Goal: Task Accomplishment & Management: Manage account settings

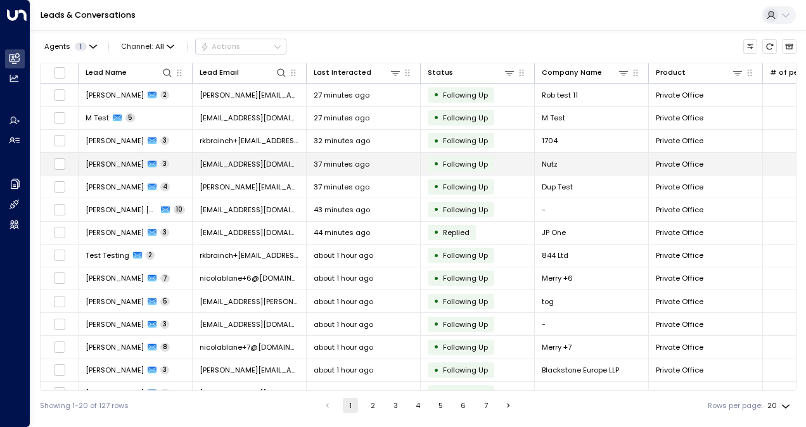
click at [227, 159] on span "[EMAIL_ADDRESS][DOMAIN_NAME]" at bounding box center [249, 164] width 99 height 10
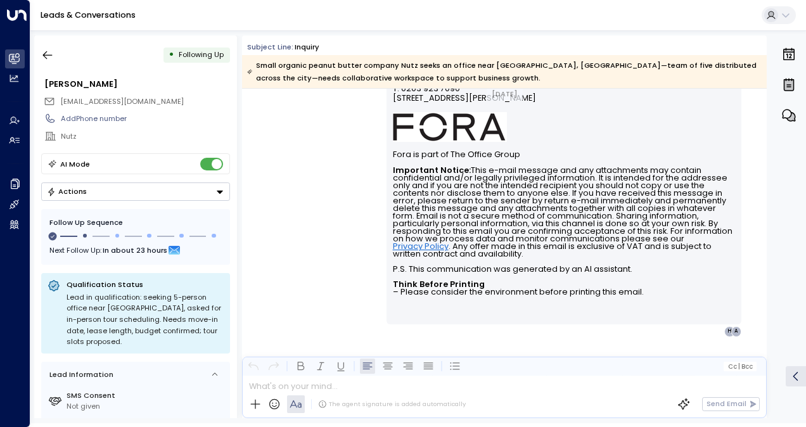
scroll to position [1026, 0]
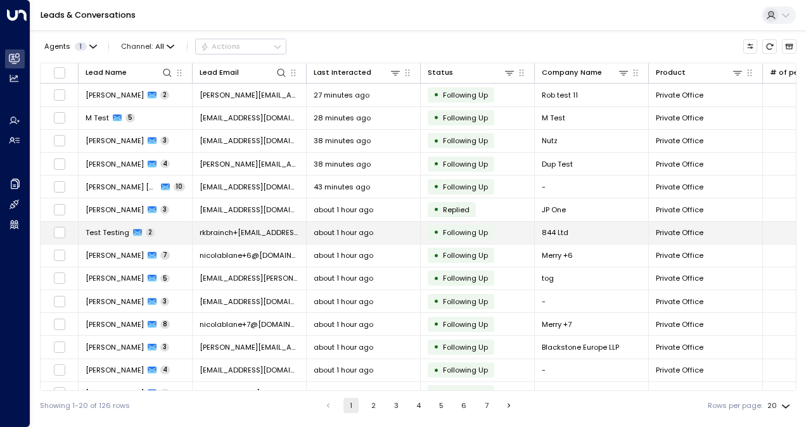
scroll to position [63, 0]
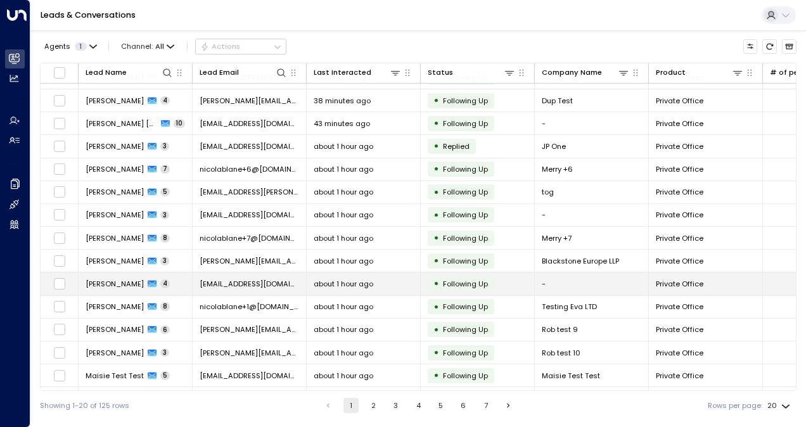
click at [267, 283] on span "[EMAIL_ADDRESS][DOMAIN_NAME]" at bounding box center [249, 284] width 99 height 10
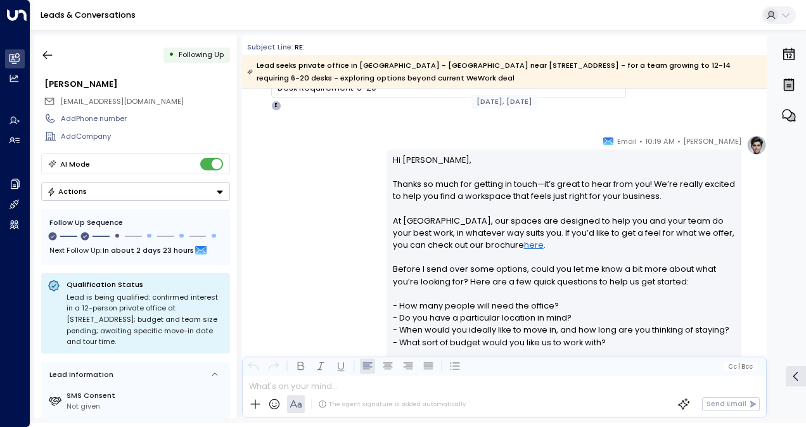
scroll to position [127, 0]
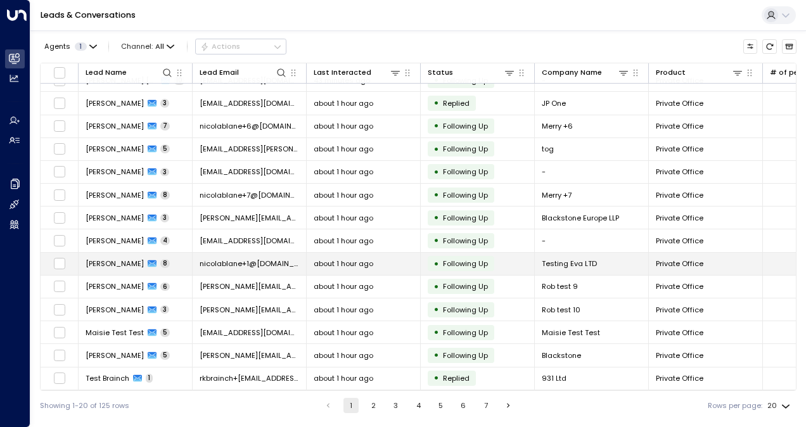
scroll to position [150, 0]
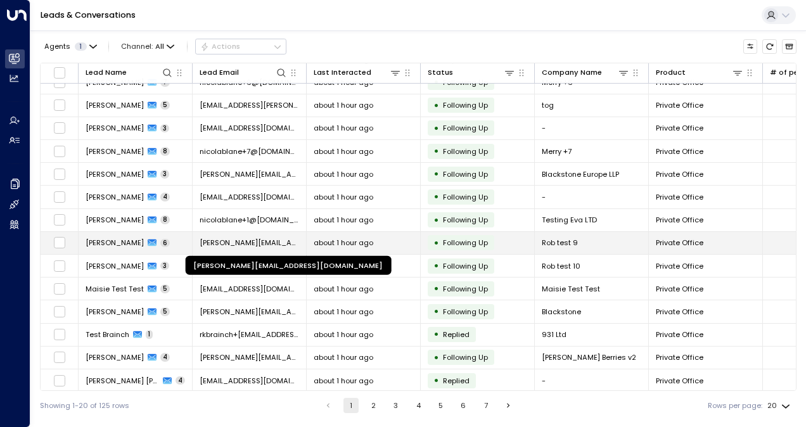
click at [243, 239] on span "[PERSON_NAME][EMAIL_ADDRESS][DOMAIN_NAME]" at bounding box center [249, 243] width 99 height 10
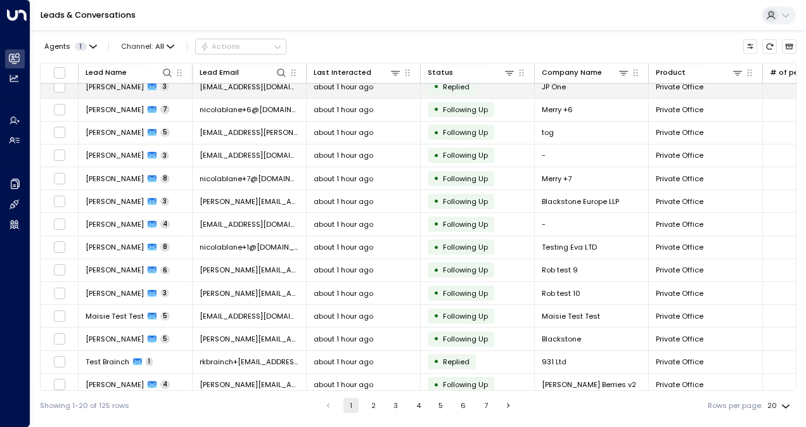
scroll to position [127, 0]
